Goal: Task Accomplishment & Management: Use online tool/utility

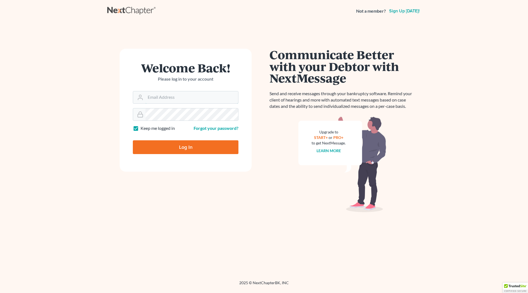
type input "[PERSON_NAME][EMAIL_ADDRESS][DOMAIN_NAME]"
click at [190, 148] on input "Log In" at bounding box center [186, 147] width 106 height 14
type input "Thinking..."
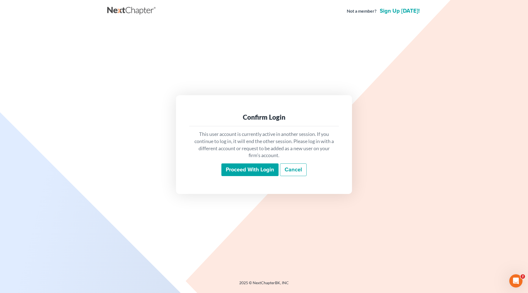
click at [242, 167] on input "Proceed with login" at bounding box center [249, 169] width 57 height 13
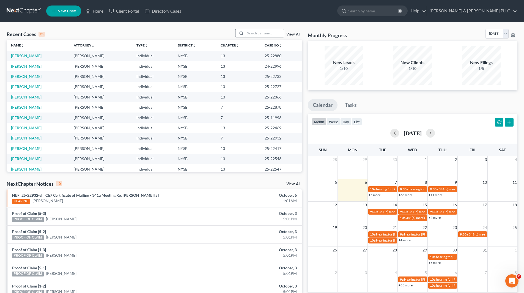
click at [277, 33] on input "search" at bounding box center [264, 33] width 38 height 8
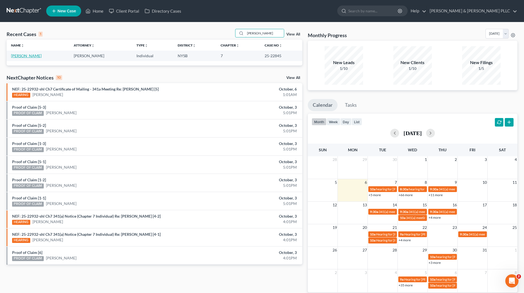
type input "Clarke"
drag, startPoint x: 19, startPoint y: 57, endPoint x: 34, endPoint y: 81, distance: 29.1
click at [19, 58] on link "Clarke, Jillian" at bounding box center [26, 55] width 31 height 5
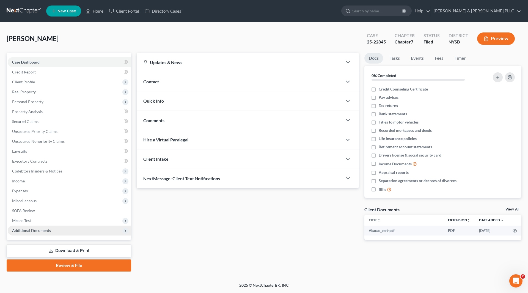
click at [46, 230] on span "Additional Documents" at bounding box center [31, 230] width 39 height 5
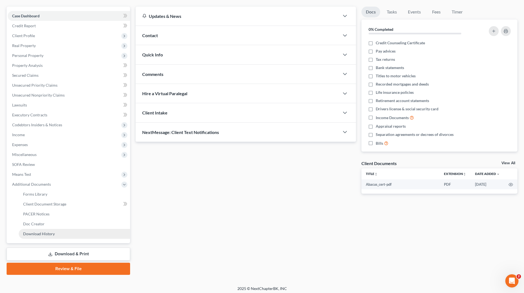
scroll to position [49, 0]
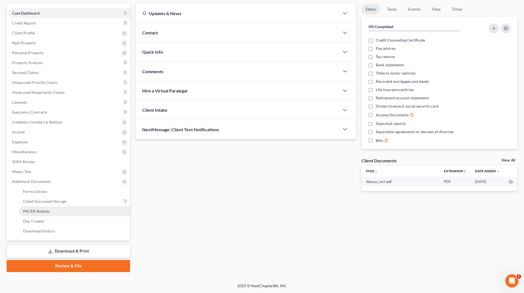
click at [48, 210] on span "PACER Notices" at bounding box center [36, 211] width 26 height 5
